Goal: Task Accomplishment & Management: Complete application form

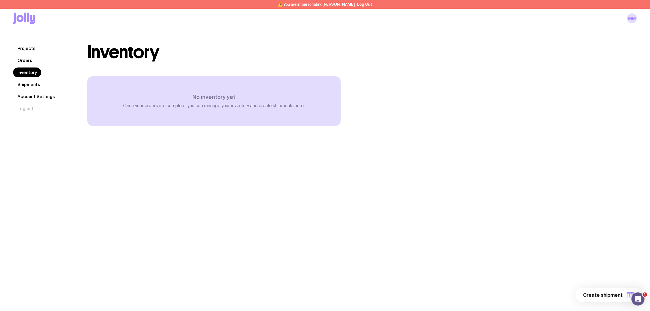
click at [29, 84] on link "Shipments" at bounding box center [28, 84] width 31 height 10
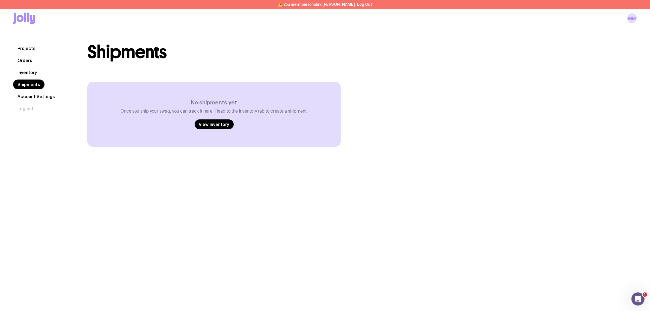
click at [31, 64] on link "Orders" at bounding box center [24, 60] width 23 height 10
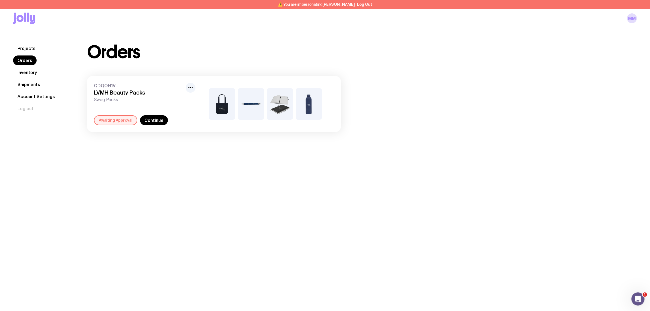
click at [26, 47] on link "Projects" at bounding box center [26, 48] width 27 height 10
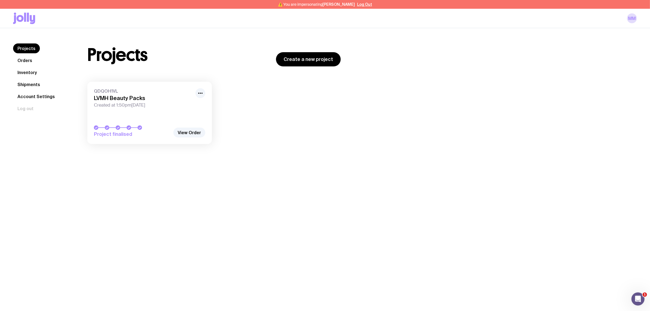
click at [26, 57] on link "Orders" at bounding box center [24, 60] width 23 height 10
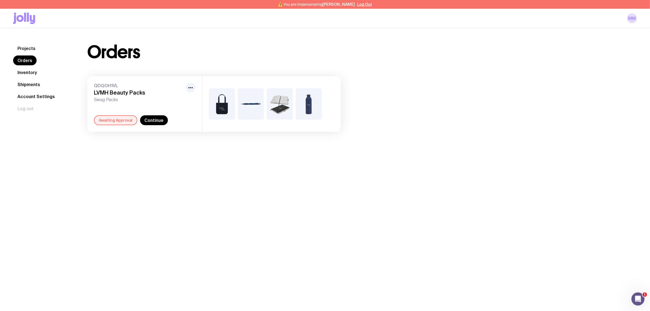
click at [128, 93] on h3 "LVMH Beauty Packs" at bounding box center [139, 92] width 90 height 7
click at [128, 92] on h3 "LVMH Beauty Packs" at bounding box center [139, 92] width 90 height 7
click at [190, 88] on icon "button" at bounding box center [190, 87] width 7 height 7
click at [241, 144] on div "Projects Orders Inventory Shipments Account Settings Log out Projects Orders In…" at bounding box center [325, 87] width 650 height 119
click at [29, 74] on link "Inventory" at bounding box center [27, 72] width 28 height 10
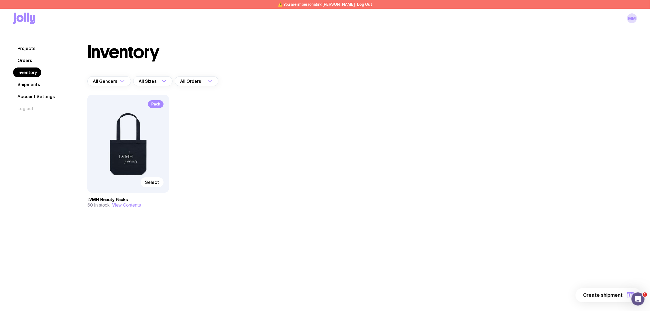
scroll to position [28, 0]
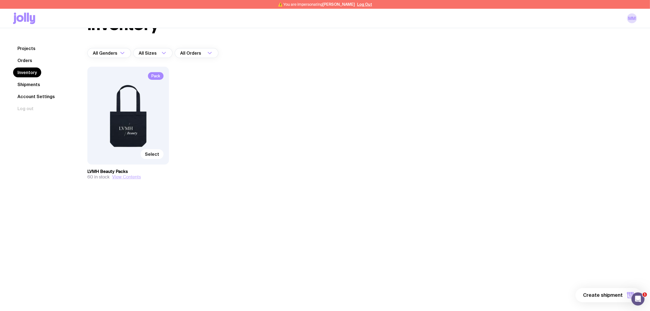
click at [126, 176] on button "View Contents" at bounding box center [126, 176] width 29 height 5
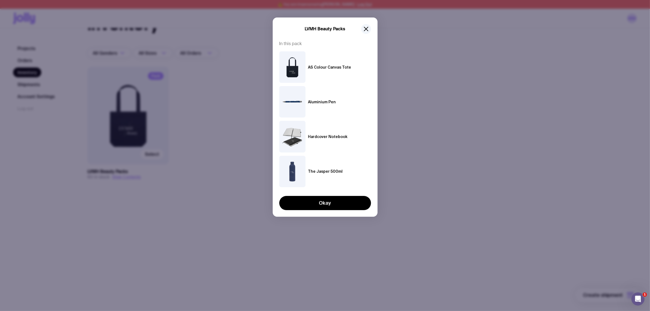
click at [209, 139] on div "LVMH Beauty Packs In this pack AS Colour Canvas Tote Aluminium Pen Hardcover No…" at bounding box center [325, 155] width 650 height 311
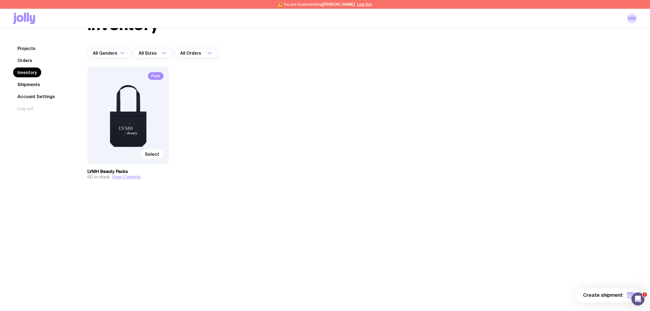
click at [129, 123] on div "Pack Select" at bounding box center [128, 116] width 82 height 98
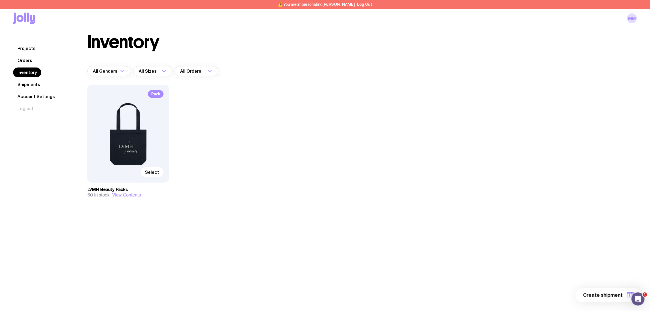
scroll to position [0, 0]
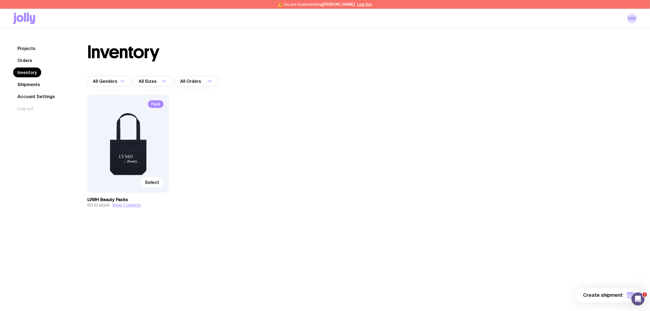
click at [157, 104] on span "Pack" at bounding box center [156, 104] width 16 height 8
click at [150, 182] on span "Select" at bounding box center [152, 181] width 14 height 5
click at [0, 0] on input "Select" at bounding box center [0, 0] width 0 height 0
click at [623, 292] on span "1 item" at bounding box center [616, 295] width 14 height 7
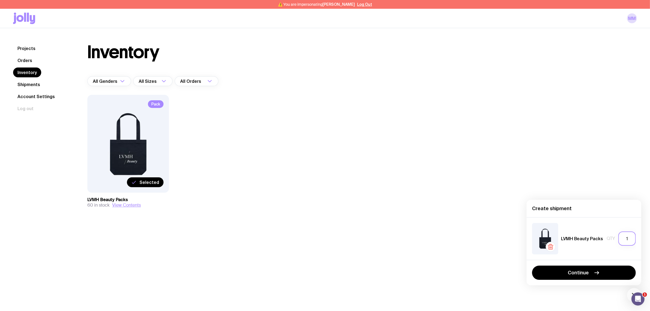
drag, startPoint x: 629, startPoint y: 241, endPoint x: 597, endPoint y: 239, distance: 31.2
click at [597, 241] on div "LVMH Beauty Packs Qty 1" at bounding box center [584, 238] width 104 height 31
type input "20"
drag, startPoint x: 597, startPoint y: 262, endPoint x: 595, endPoint y: 267, distance: 5.4
click at [597, 262] on div "Continue" at bounding box center [584, 272] width 115 height 25
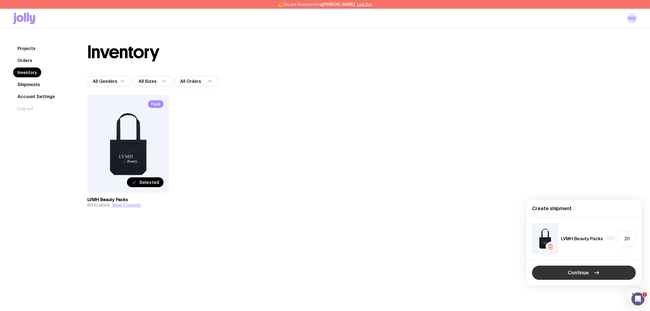
click at [595, 267] on button "Continue" at bounding box center [584, 272] width 104 height 14
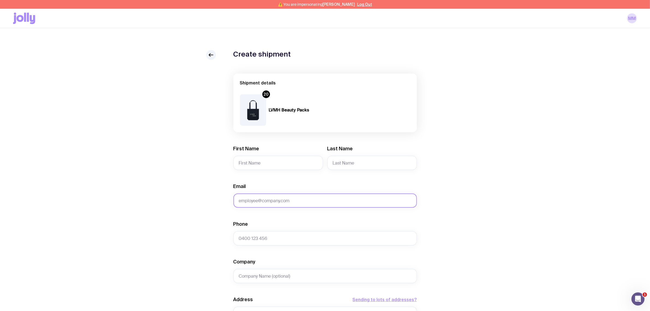
click at [306, 194] on input "Email" at bounding box center [325, 200] width 184 height 14
paste input "ncirillo@au.lvmh-pc.com"
type input "ncirillo@au.lvmh-pc.com"
click at [265, 164] on input "First Name" at bounding box center [278, 163] width 90 height 14
type input "Natalie"
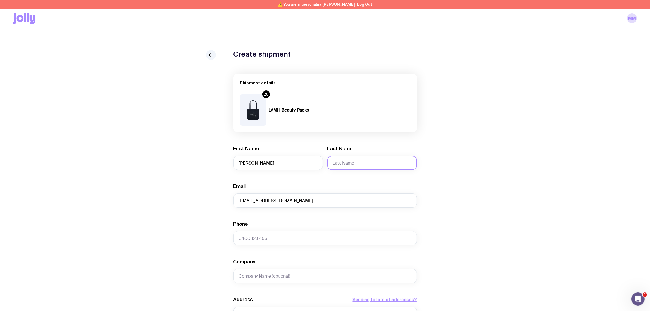
click at [342, 164] on input "Last Name" at bounding box center [372, 163] width 90 height 14
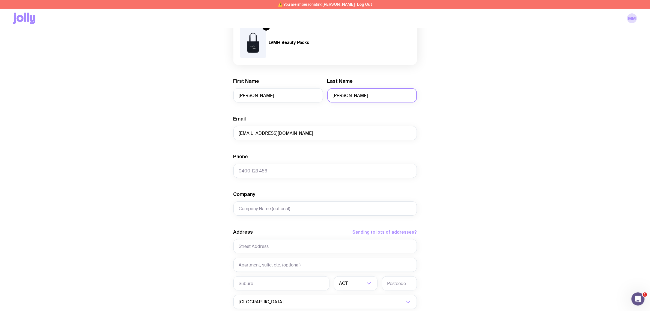
scroll to position [68, 0]
type input "Cirillo"
click at [279, 172] on input "Phone" at bounding box center [325, 170] width 184 height 14
paste input "+61 2 9295 9070"
drag, startPoint x: 246, startPoint y: 169, endPoint x: 227, endPoint y: 171, distance: 18.9
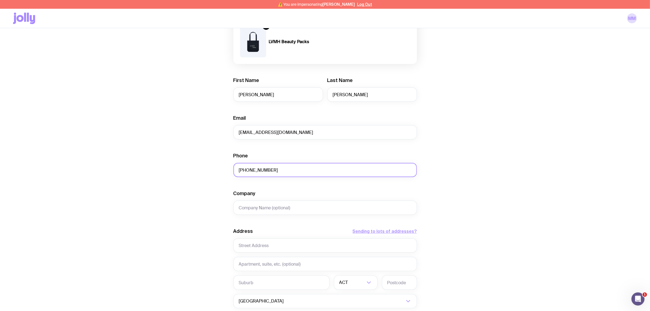
click at [227, 171] on div "Create shipment Shipment details 20 LVMH Beauty Packs First Name Natalie Last N…" at bounding box center [325, 189] width 624 height 415
type input "02 9295 9070"
click at [470, 166] on div "Create shipment Shipment details 20 LVMH Beauty Packs First Name Natalie Last N…" at bounding box center [325, 189] width 624 height 415
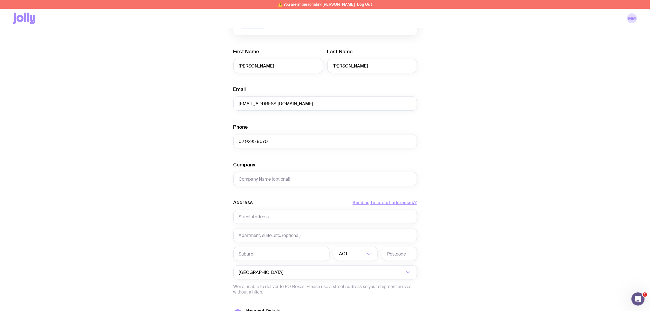
scroll to position [137, 0]
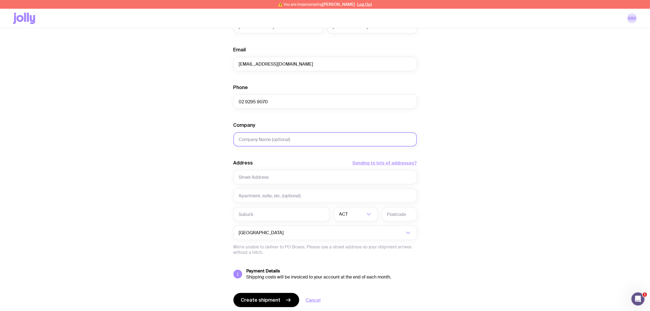
click at [304, 141] on input "Company" at bounding box center [325, 139] width 184 height 14
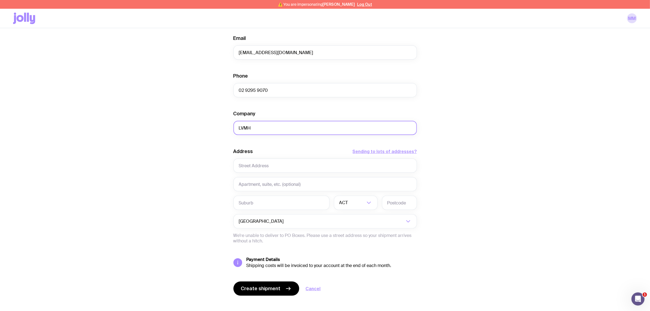
scroll to position [154, 0]
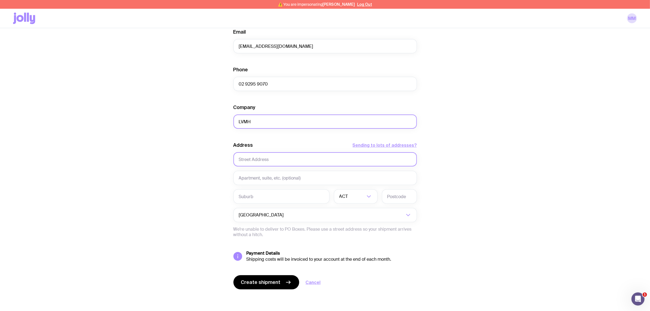
type input "LVMH"
click at [288, 157] on input "text" at bounding box center [325, 159] width 184 height 14
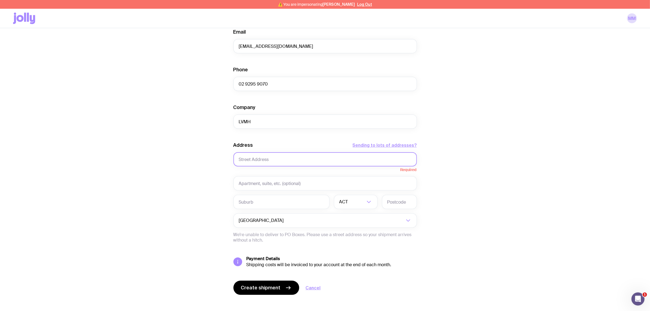
drag, startPoint x: 264, startPoint y: 155, endPoint x: 264, endPoint y: 158, distance: 3.1
click at [264, 155] on input "text" at bounding box center [325, 159] width 184 height 14
click at [264, 158] on input "text" at bounding box center [325, 159] width 184 height 14
paste input "Level 9, 111 Elizabeth Street - NSW 2000 Sydney / Australia"
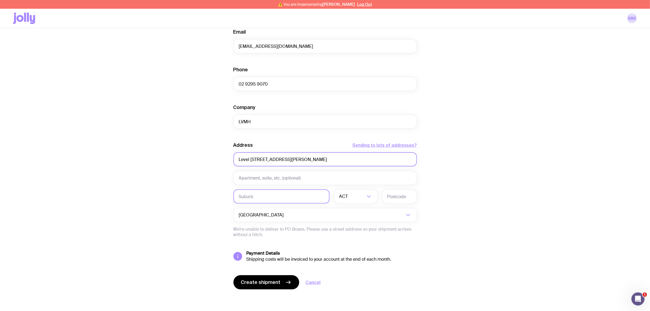
type input "Level 9, 111 Elizabeth Street - NSW 2000 Sydney / Australia"
click at [268, 198] on input "text" at bounding box center [281, 196] width 96 height 14
type input "Sydney"
click at [345, 195] on div "ACT" at bounding box center [350, 196] width 32 height 14
click at [351, 223] on li "NSW" at bounding box center [355, 225] width 43 height 12
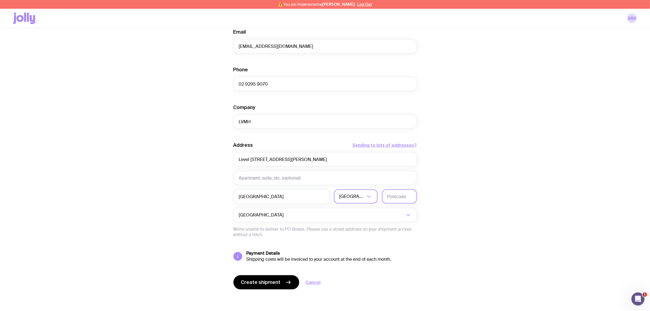
click at [398, 197] on input "text" at bounding box center [399, 196] width 35 height 14
click at [393, 197] on input "text" at bounding box center [399, 196] width 35 height 14
click at [395, 194] on input "text" at bounding box center [399, 196] width 35 height 14
click at [393, 195] on input "text" at bounding box center [399, 196] width 35 height 14
click at [392, 196] on input "text" at bounding box center [399, 196] width 35 height 14
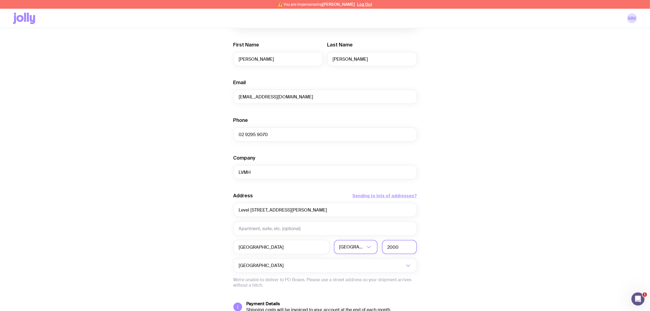
scroll to position [120, 0]
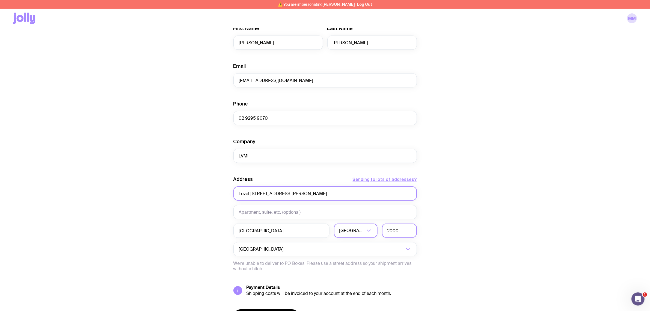
type input "2000"
click at [377, 194] on input "Level 9, 111 Elizabeth Street - NSW 2000 Sydney / Australia" at bounding box center [325, 193] width 184 height 14
drag, startPoint x: 364, startPoint y: 195, endPoint x: 294, endPoint y: 197, distance: 70.5
click at [294, 196] on input "Level 9, 111 Elizabeth Street - NSW 2000 Sydney / Australia" at bounding box center [325, 193] width 184 height 14
type input "Level 9, 111 Elizabeth Street"
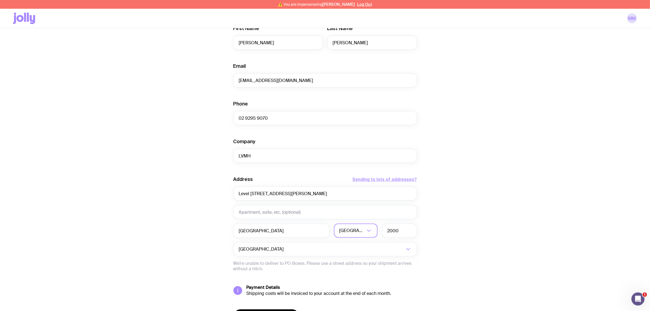
click at [471, 177] on div "Create shipment Shipment details 20 LVMH Beauty Packs First Name Natalie Last N…" at bounding box center [325, 137] width 624 height 415
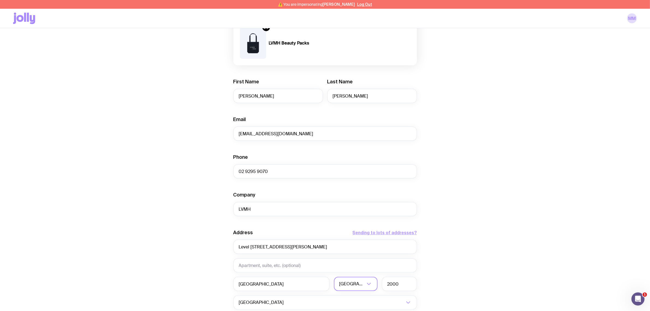
scroll to position [154, 0]
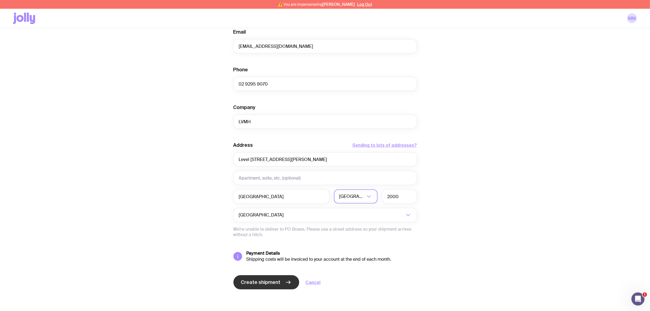
click at [274, 279] on span "Create shipment" at bounding box center [261, 282] width 40 height 7
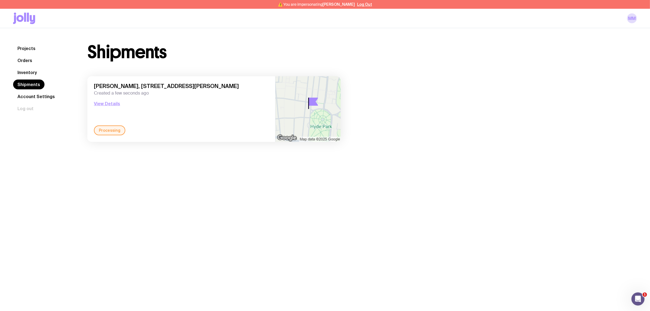
click at [200, 92] on span "Created a few seconds ago" at bounding box center [181, 92] width 175 height 5
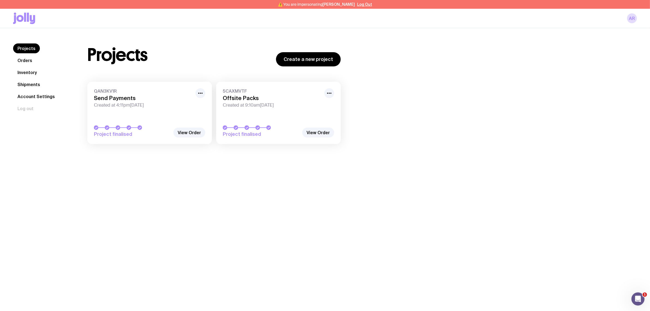
click at [29, 70] on link "Inventory" at bounding box center [27, 72] width 28 height 10
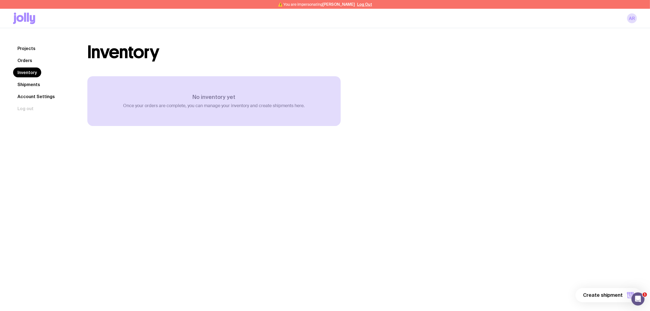
click at [26, 60] on link "Orders" at bounding box center [24, 60] width 23 height 10
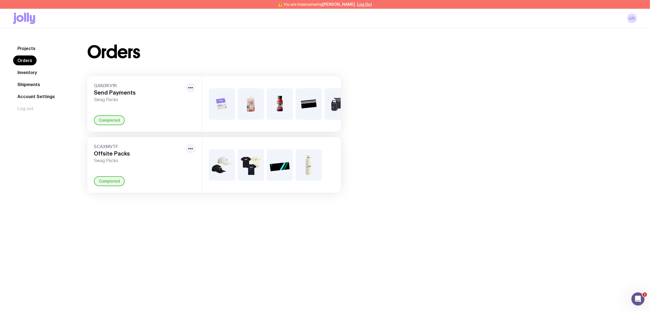
click at [110, 157] on h3 "Offsite Packs" at bounding box center [139, 153] width 90 height 7
click at [25, 73] on link "Inventory" at bounding box center [27, 72] width 28 height 10
